Goal: Task Accomplishment & Management: Manage account settings

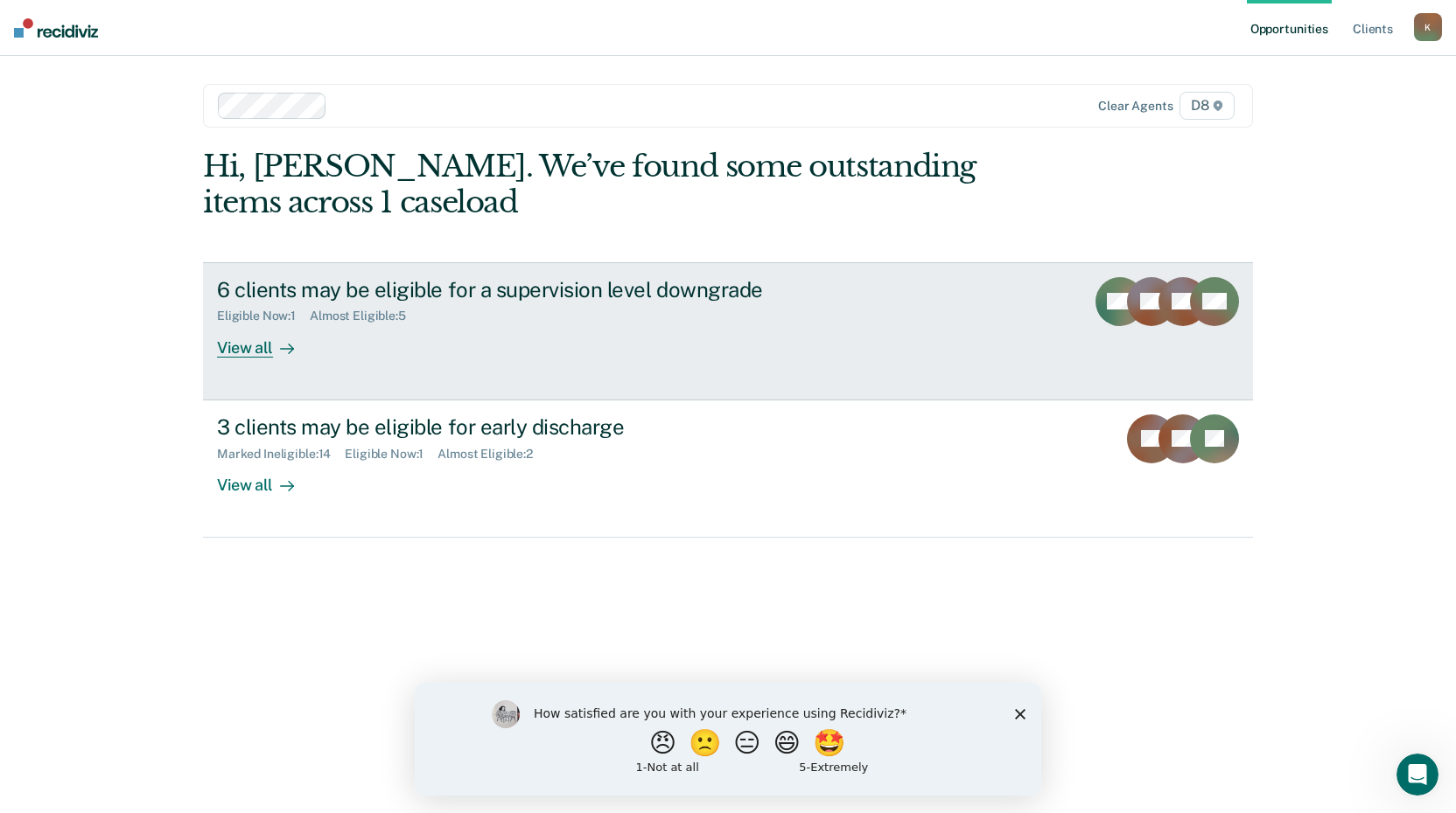
click at [263, 348] on div "View all" at bounding box center [266, 340] width 98 height 34
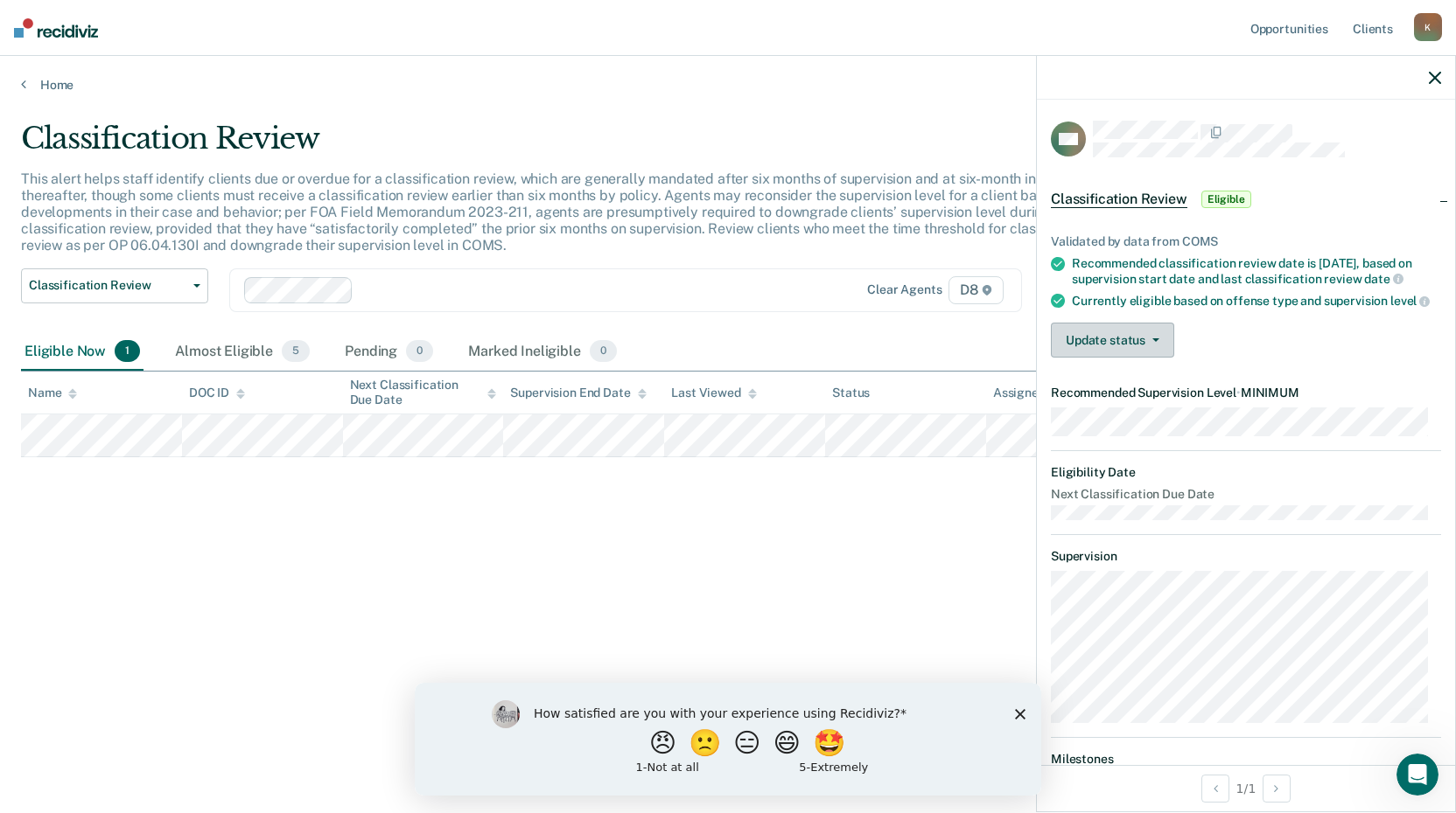
click at [1124, 358] on button "Update status" at bounding box center [1113, 340] width 123 height 35
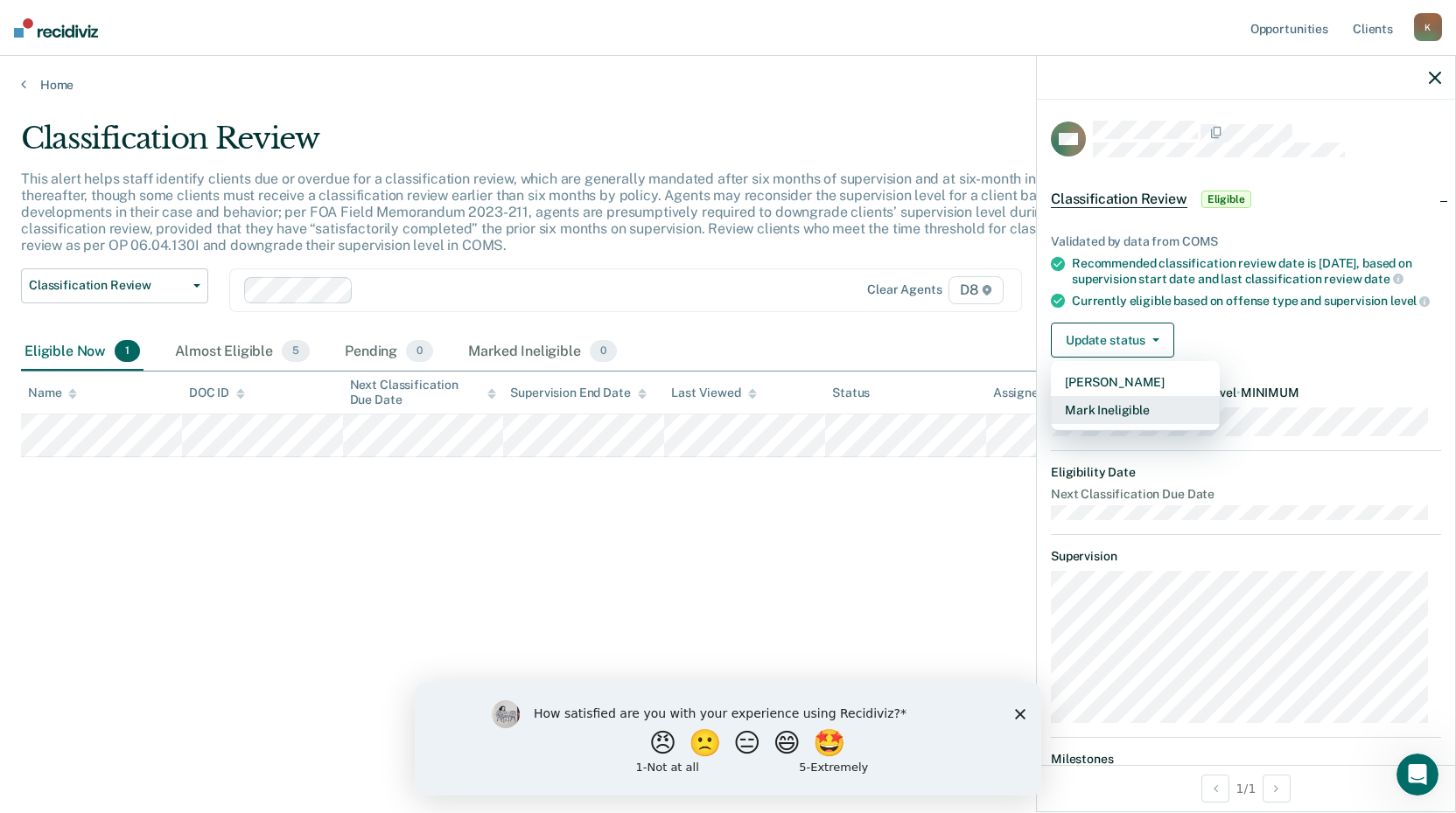
click at [1115, 424] on button "Mark Ineligible" at bounding box center [1136, 410] width 169 height 28
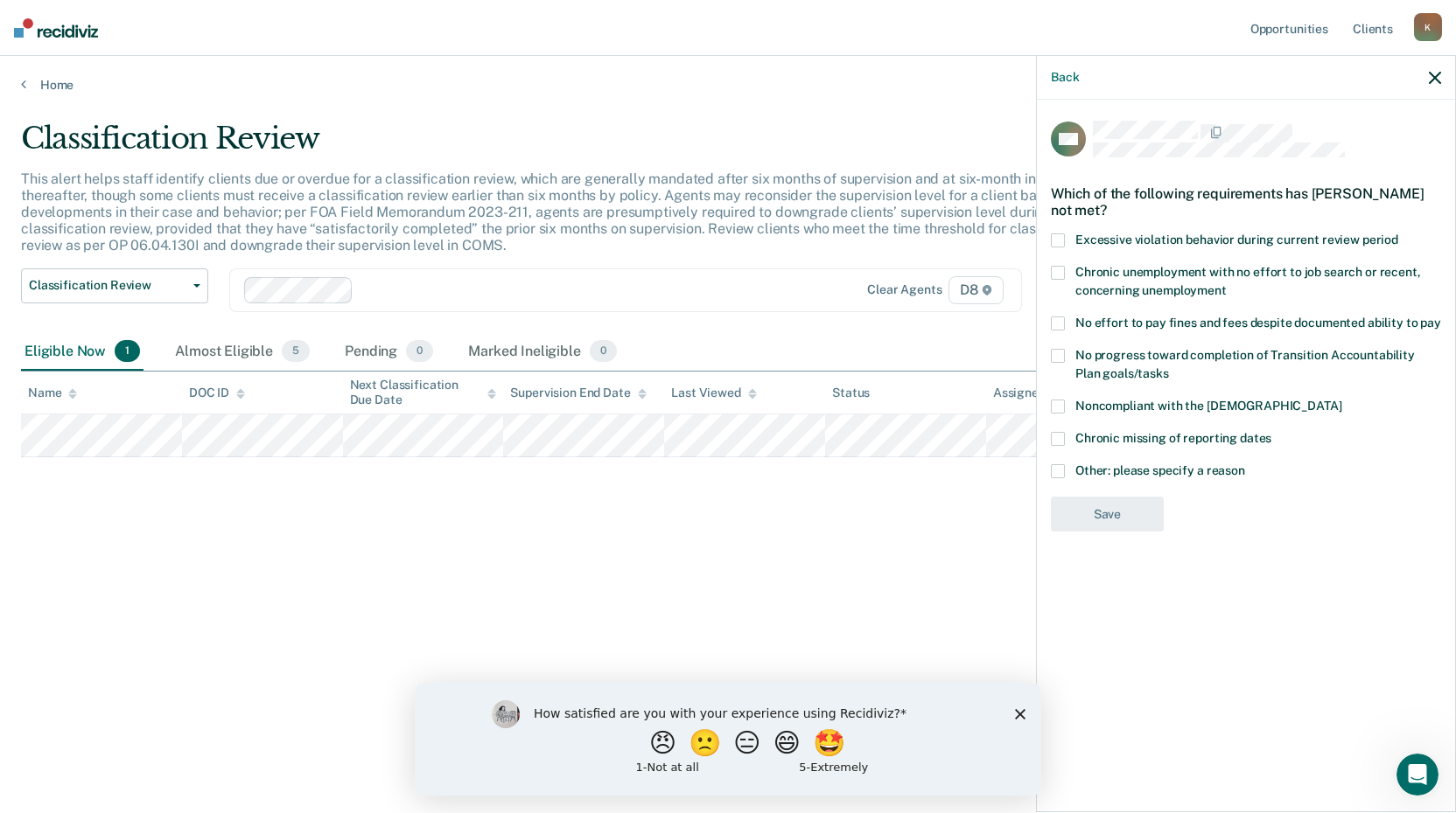
click at [1062, 470] on span at bounding box center [1058, 471] width 14 height 14
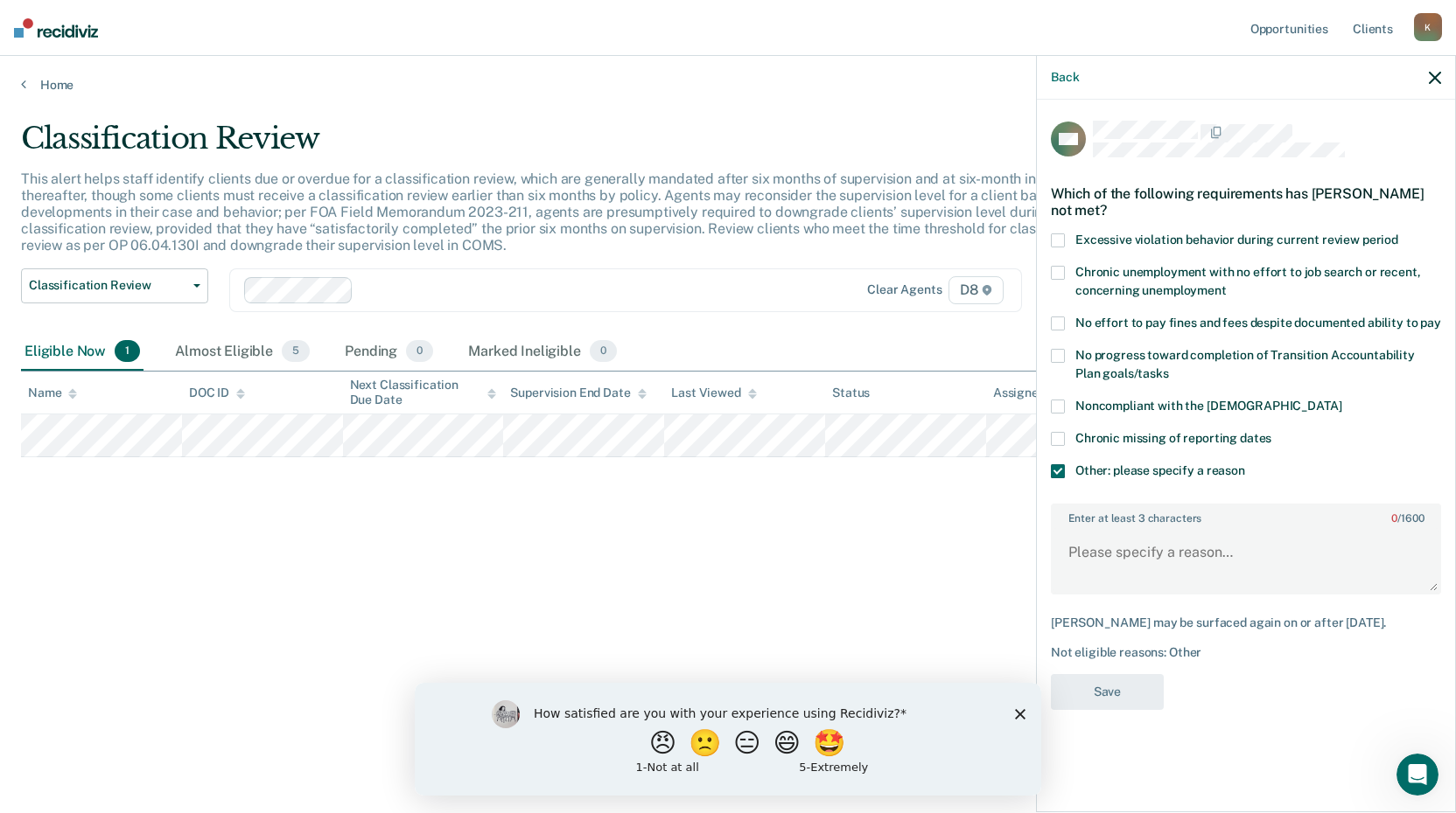
click at [1104, 511] on label "Enter at least 3 characters 0 / 1600" at bounding box center [1246, 515] width 387 height 19
click at [1104, 528] on textarea "Enter at least 3 characters 0 / 1600" at bounding box center [1246, 560] width 387 height 64
drag, startPoint x: 1291, startPoint y: 546, endPoint x: 1070, endPoint y: 546, distance: 221.0
click at [1070, 546] on textarea "Court mandated supervision level" at bounding box center [1246, 560] width 387 height 64
type textarea "Court mandated supervision level"
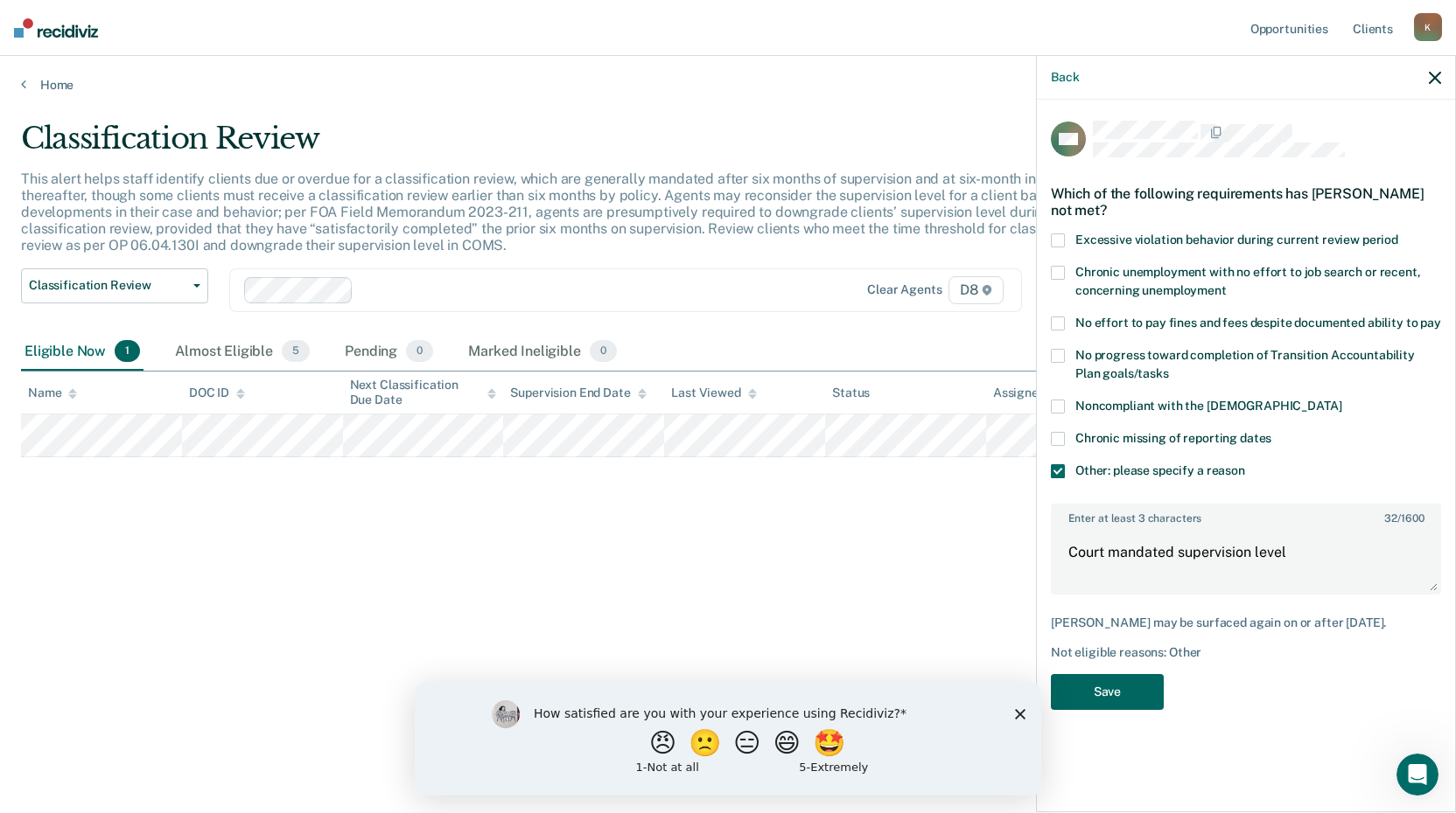
click at [1096, 683] on button "Save" at bounding box center [1108, 692] width 113 height 36
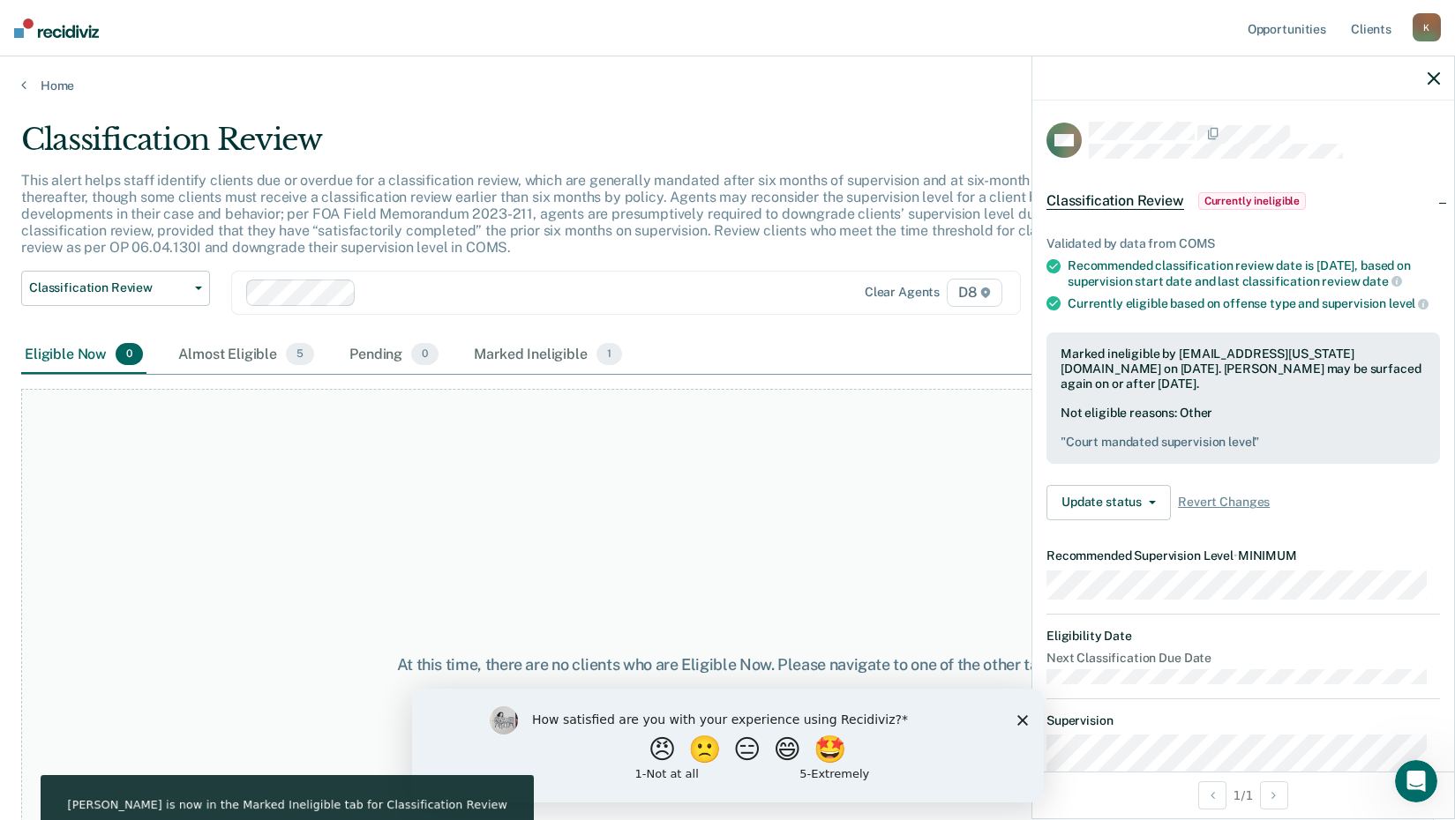
click at [19, 85] on div "Home" at bounding box center [727, 74] width 1455 height 37
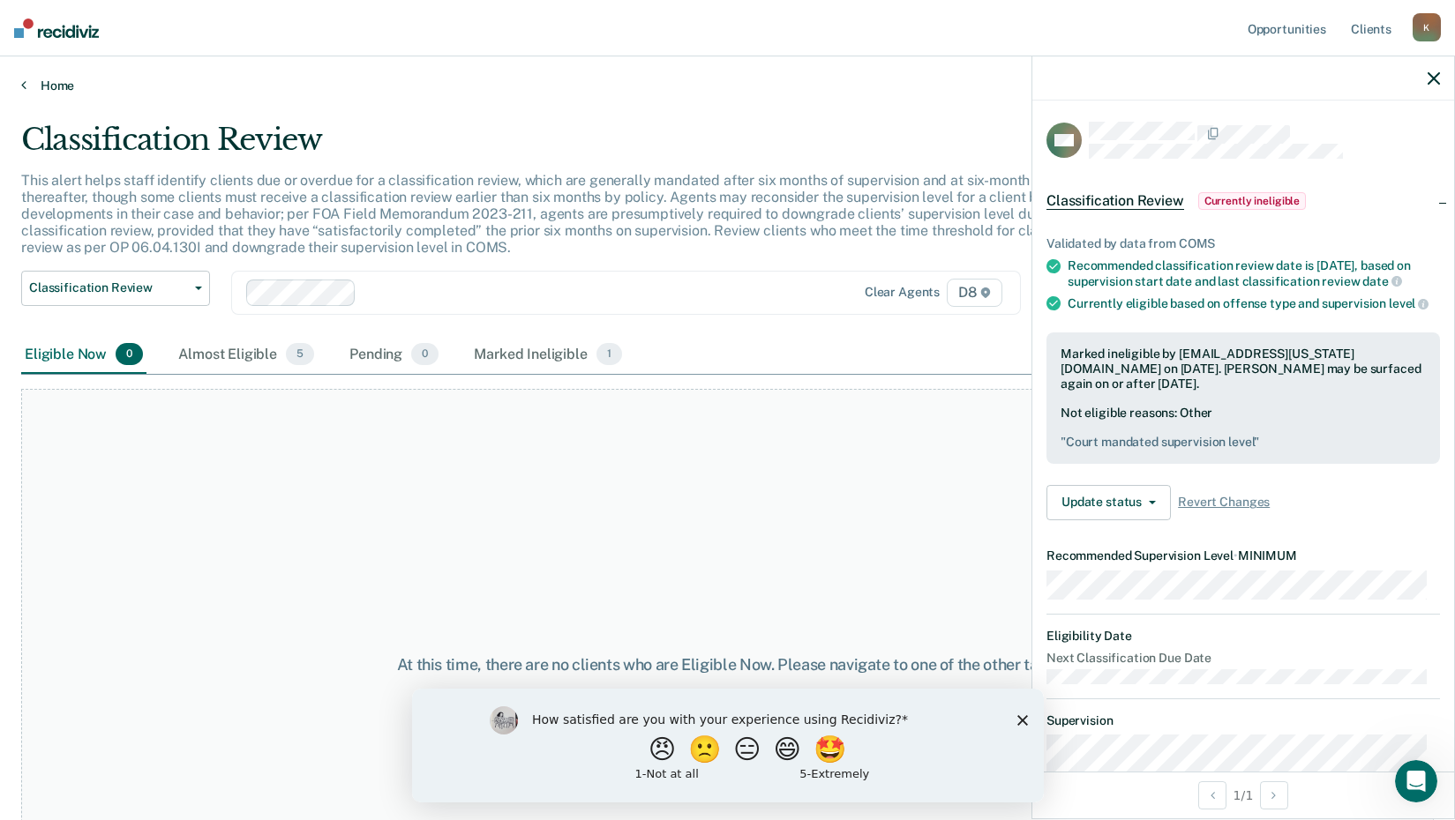
click at [50, 86] on link "Home" at bounding box center [727, 86] width 1412 height 16
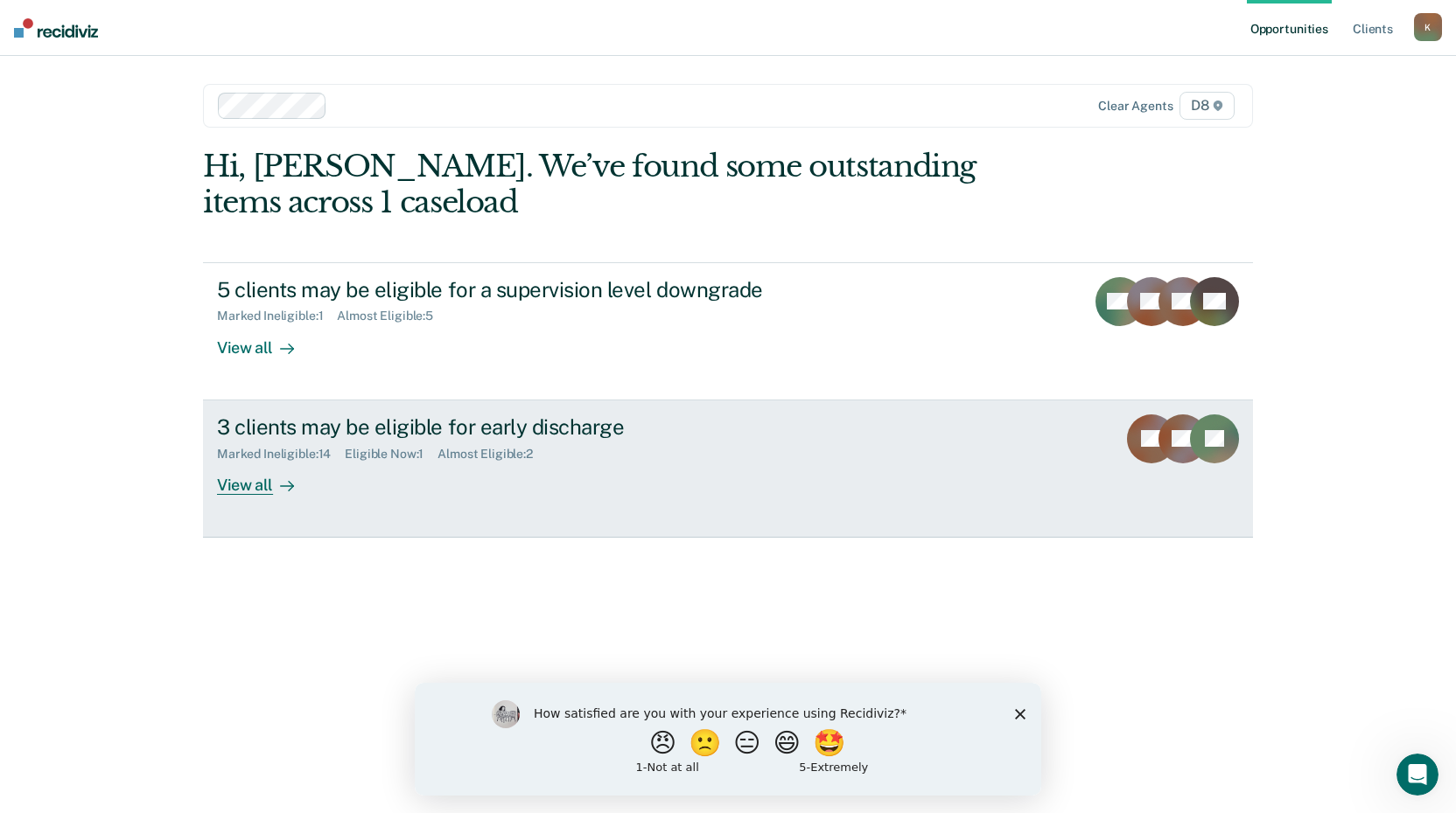
click at [270, 493] on div "View all" at bounding box center [266, 478] width 98 height 34
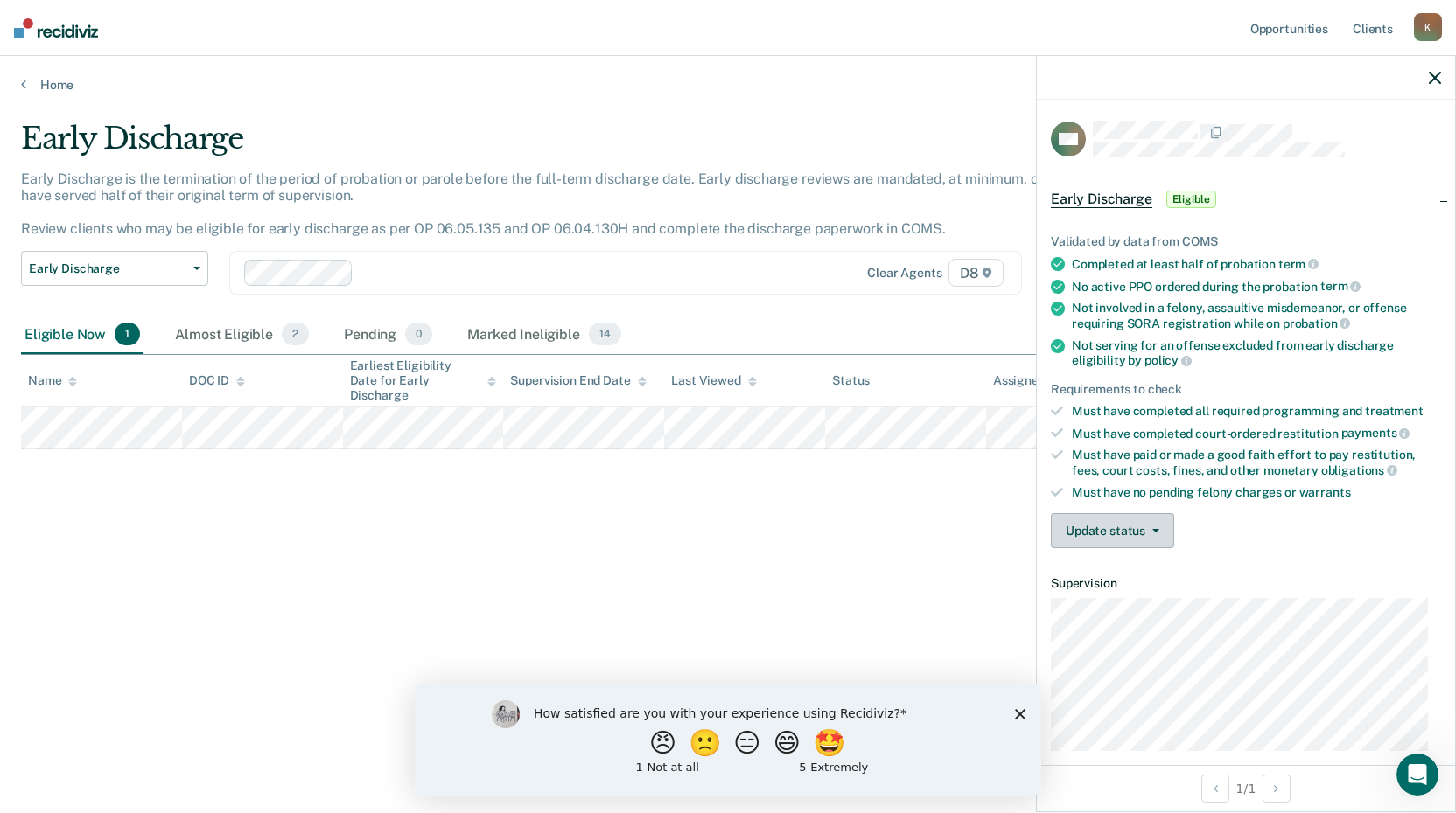
click at [1101, 523] on button "Update status" at bounding box center [1113, 530] width 123 height 35
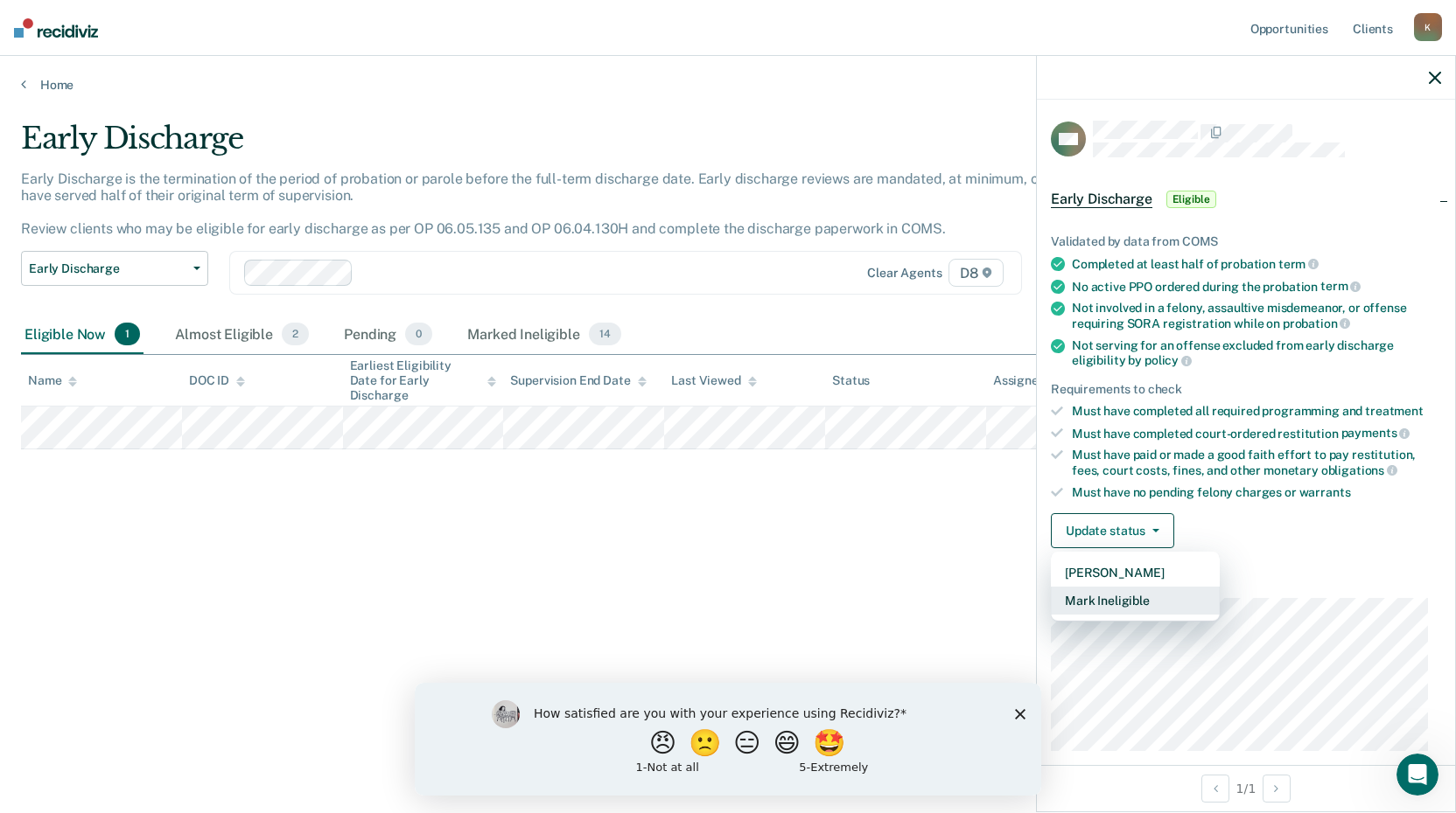
click at [1111, 598] on button "Mark Ineligible" at bounding box center [1136, 601] width 169 height 28
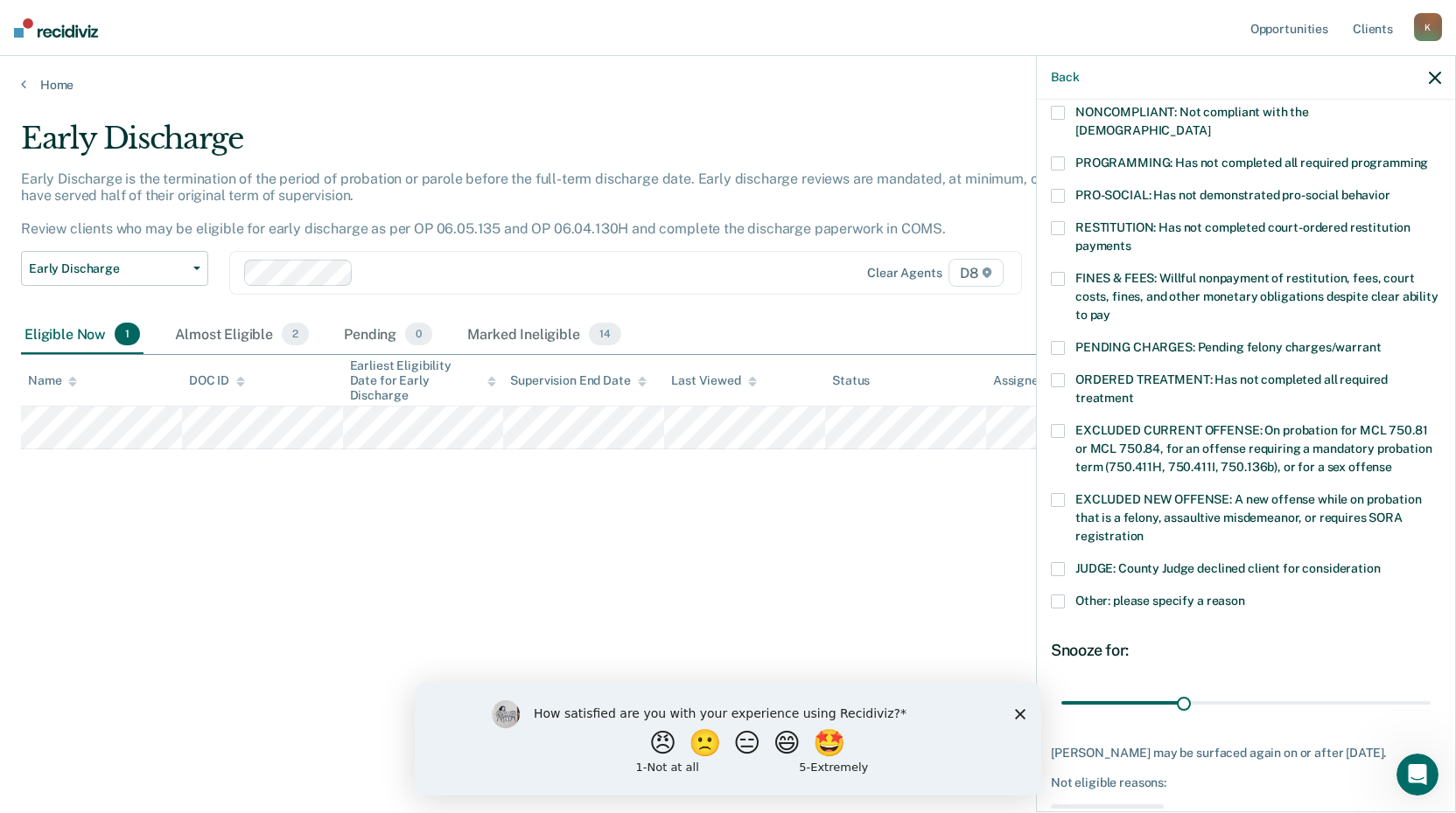
scroll to position [318, 0]
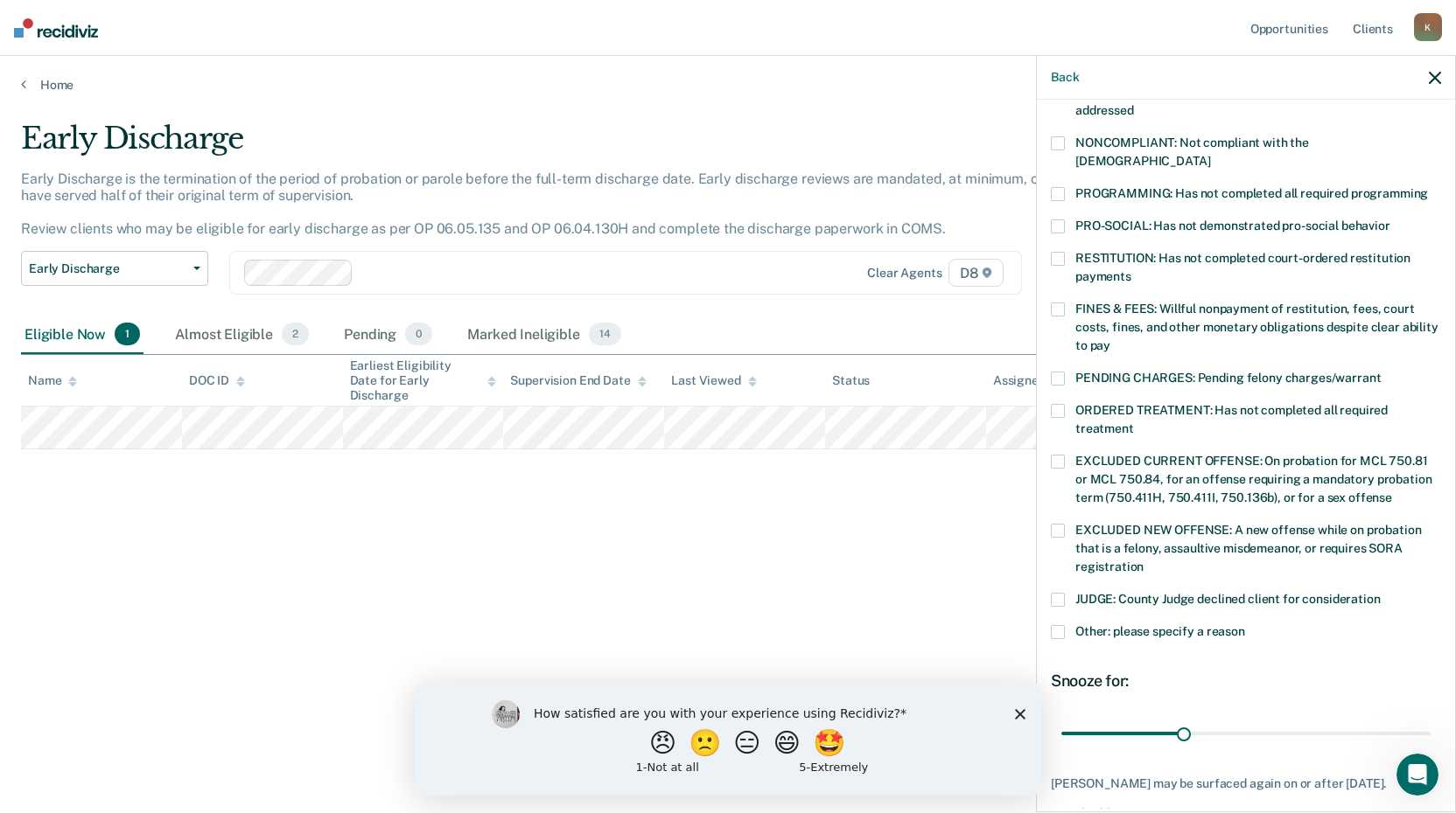
click at [1055, 187] on span at bounding box center [1058, 194] width 14 height 14
drag, startPoint x: 1176, startPoint y: 715, endPoint x: 1420, endPoint y: 712, distance: 244.0
type input "90"
click at [1420, 718] on input "range" at bounding box center [1246, 733] width 369 height 31
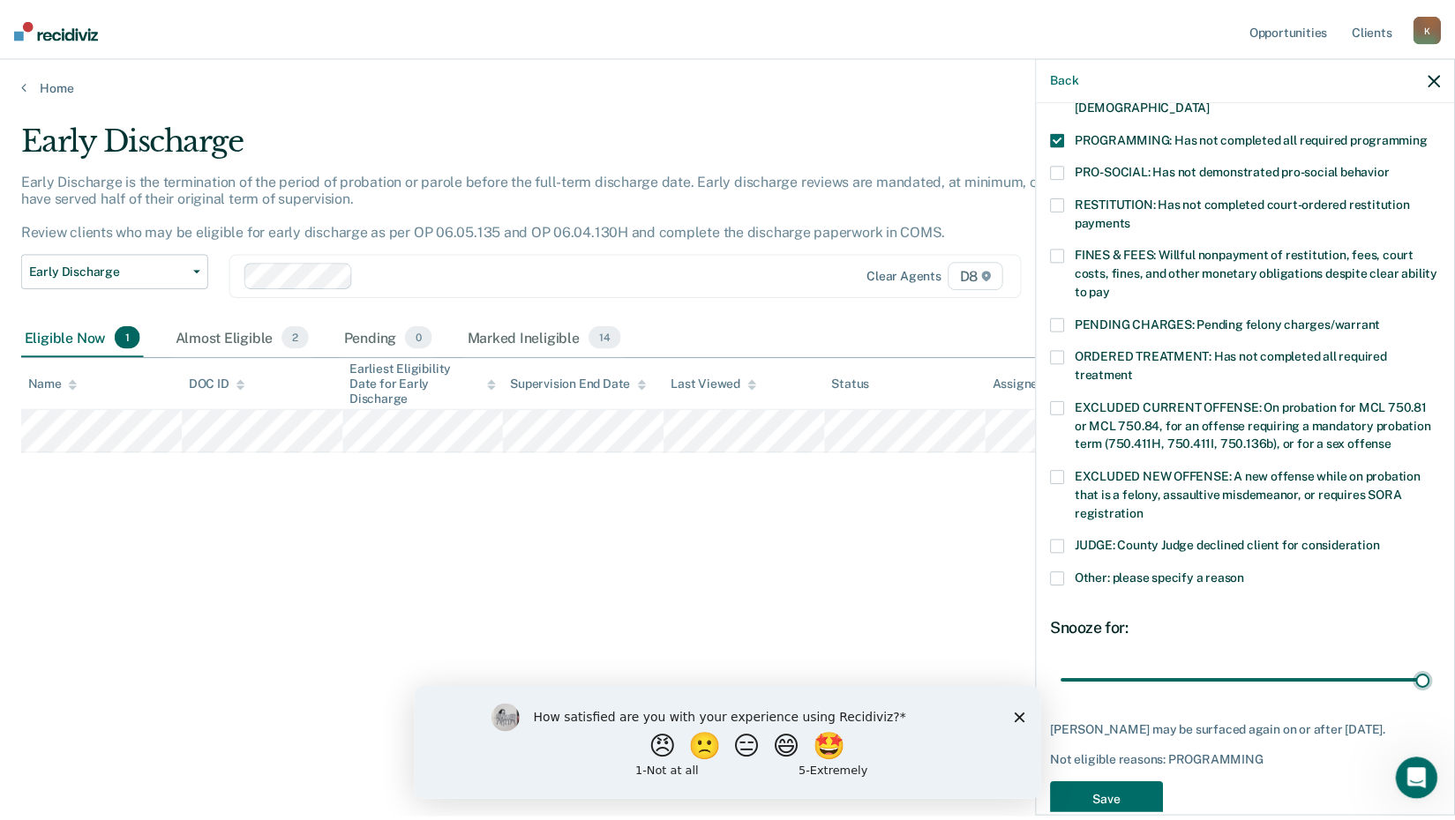
scroll to position [409, 0]
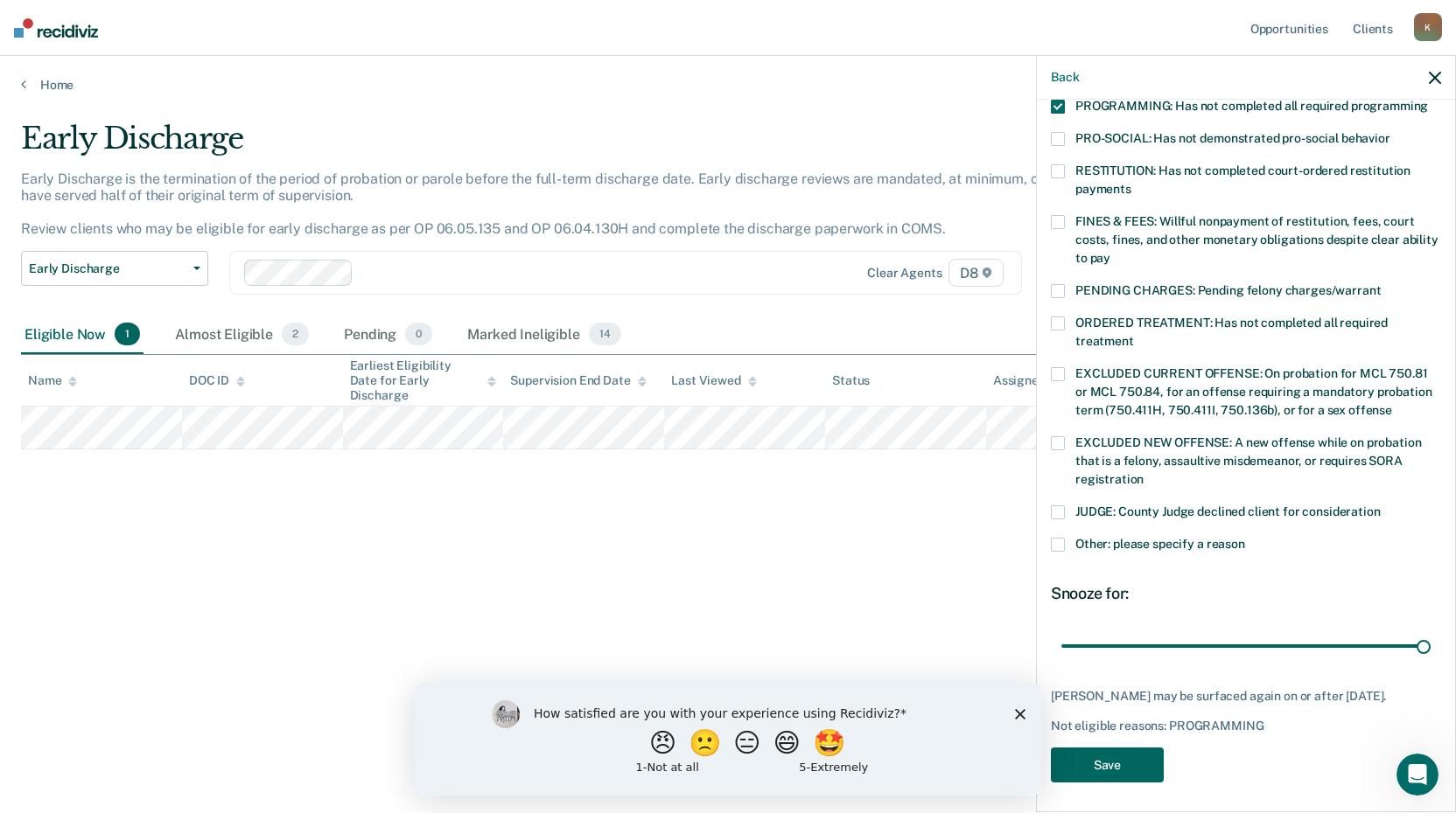
click at [1108, 755] on button "Save" at bounding box center [1108, 765] width 113 height 36
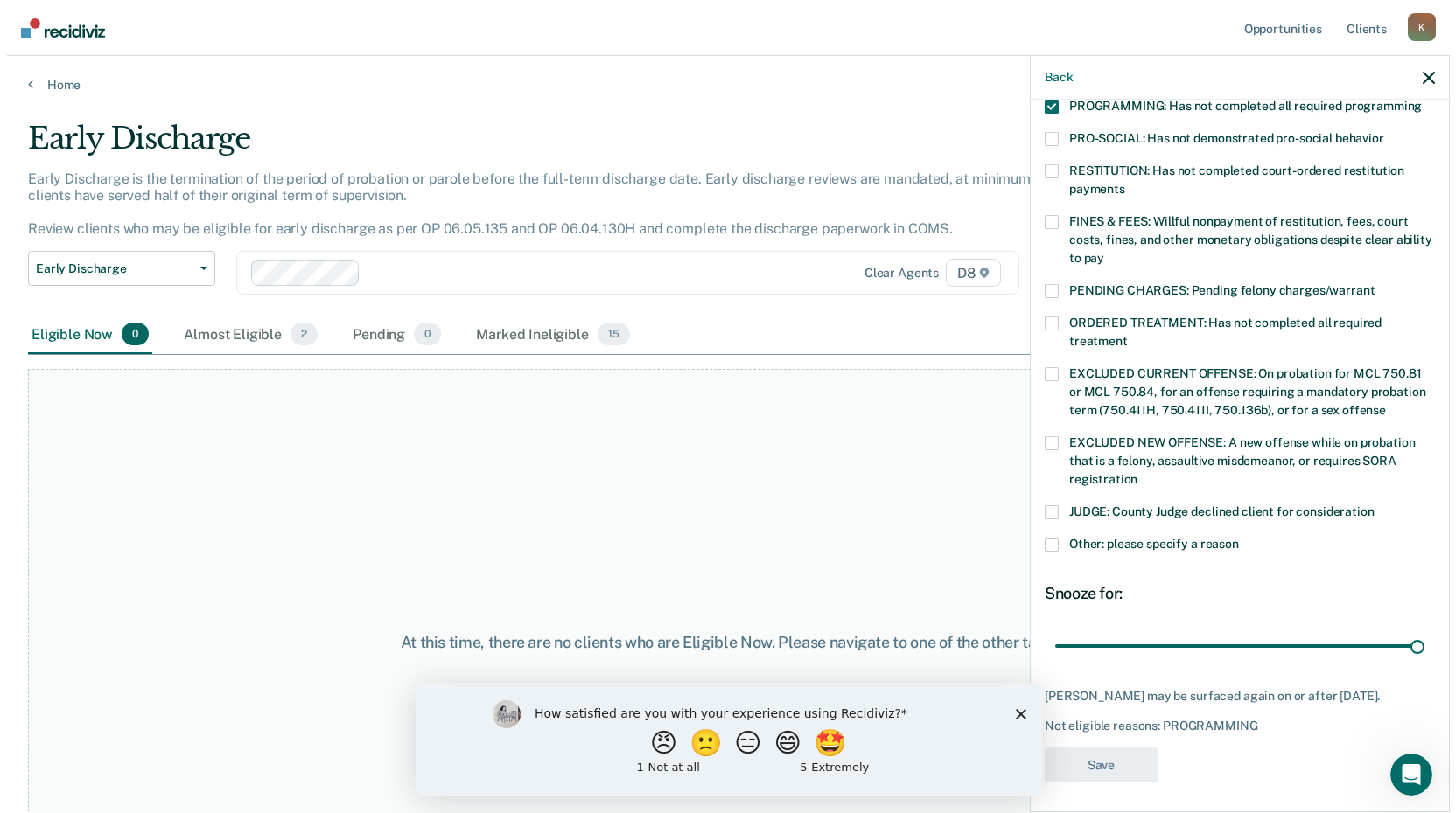
scroll to position [296, 0]
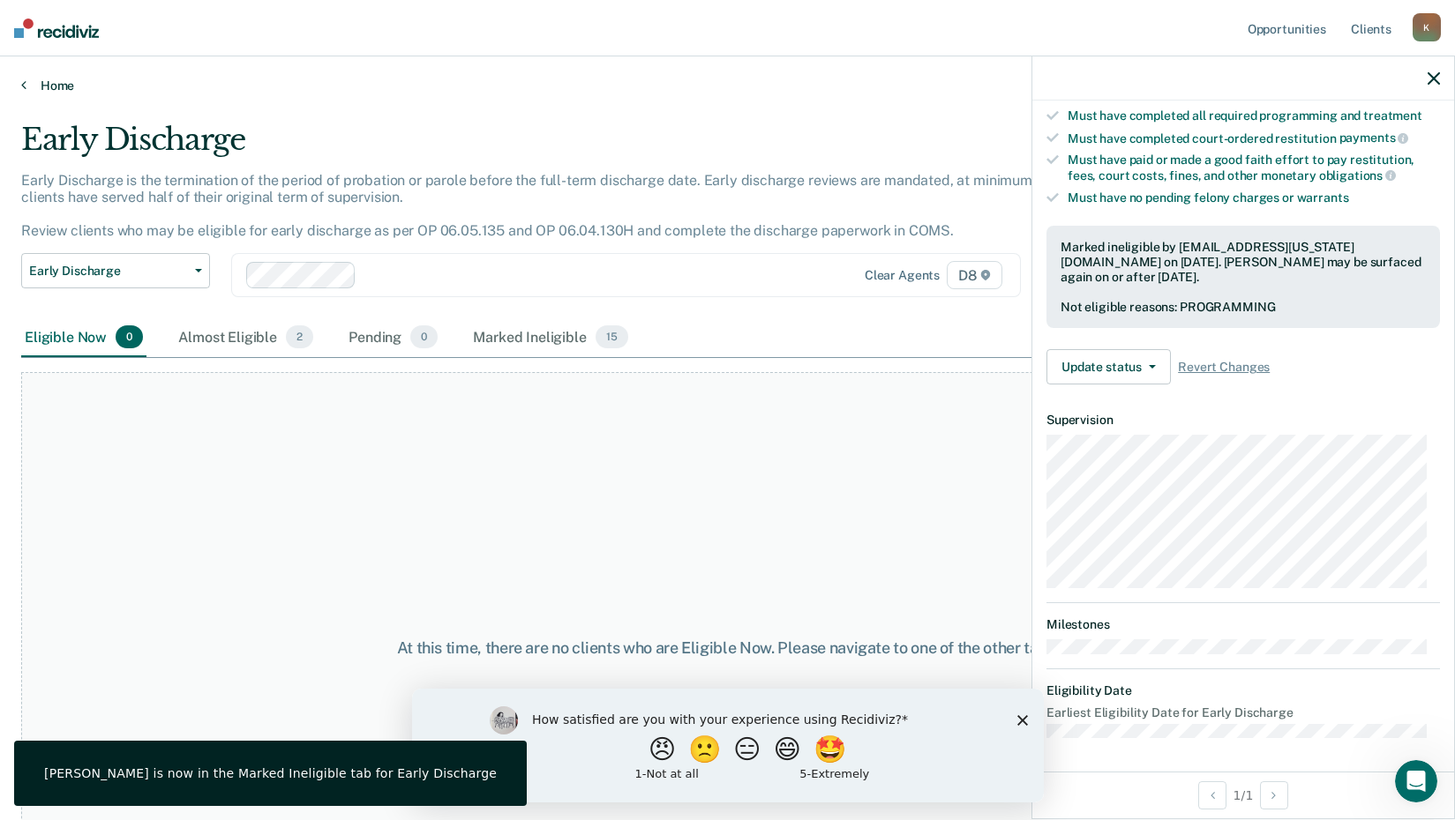
click at [25, 80] on icon at bounding box center [23, 85] width 5 height 14
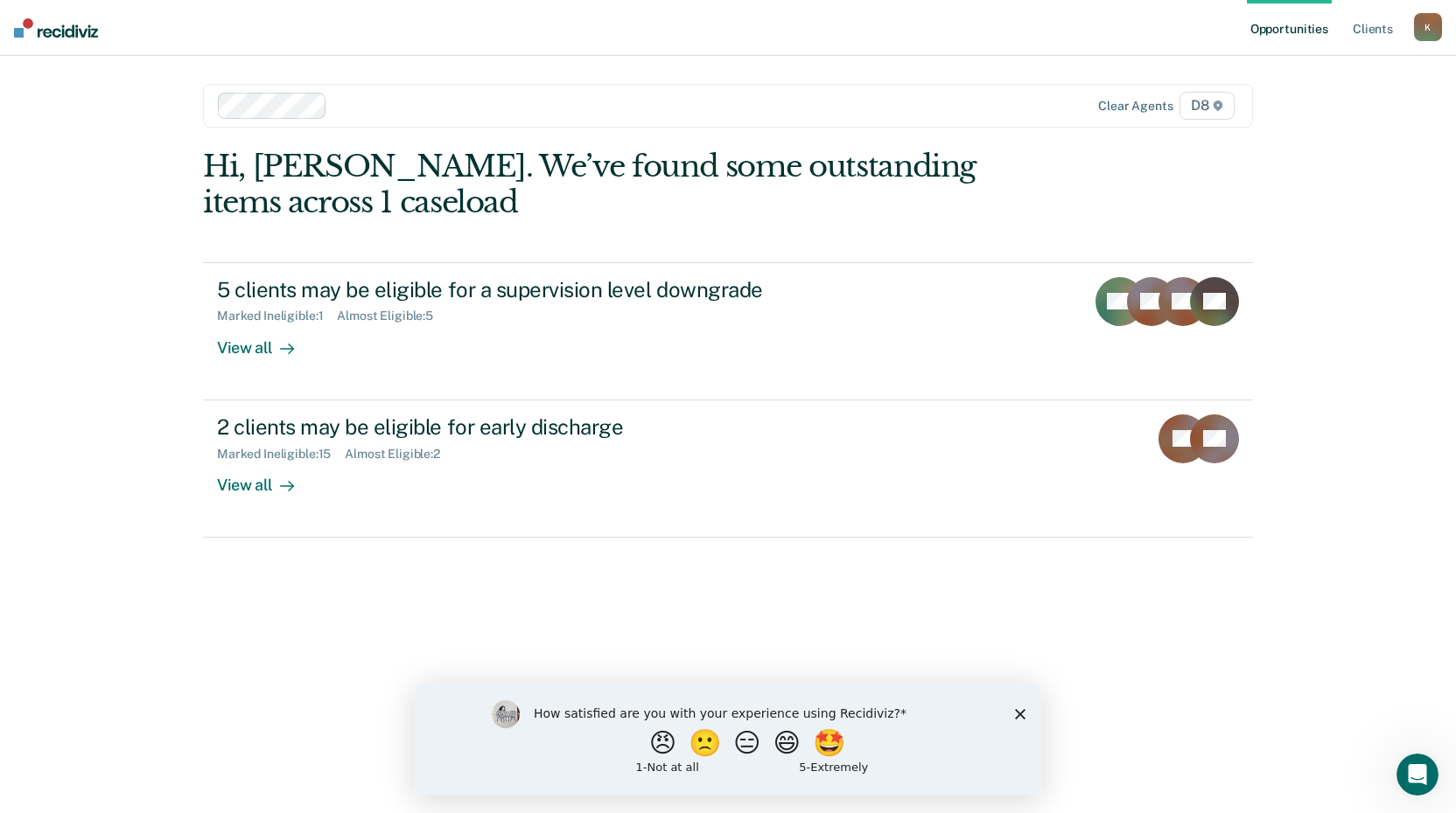
click at [1415, 28] on div "K" at bounding box center [1428, 27] width 28 height 28
click at [1305, 115] on link "Log Out" at bounding box center [1358, 115] width 141 height 15
